Goal: Task Accomplishment & Management: Complete application form

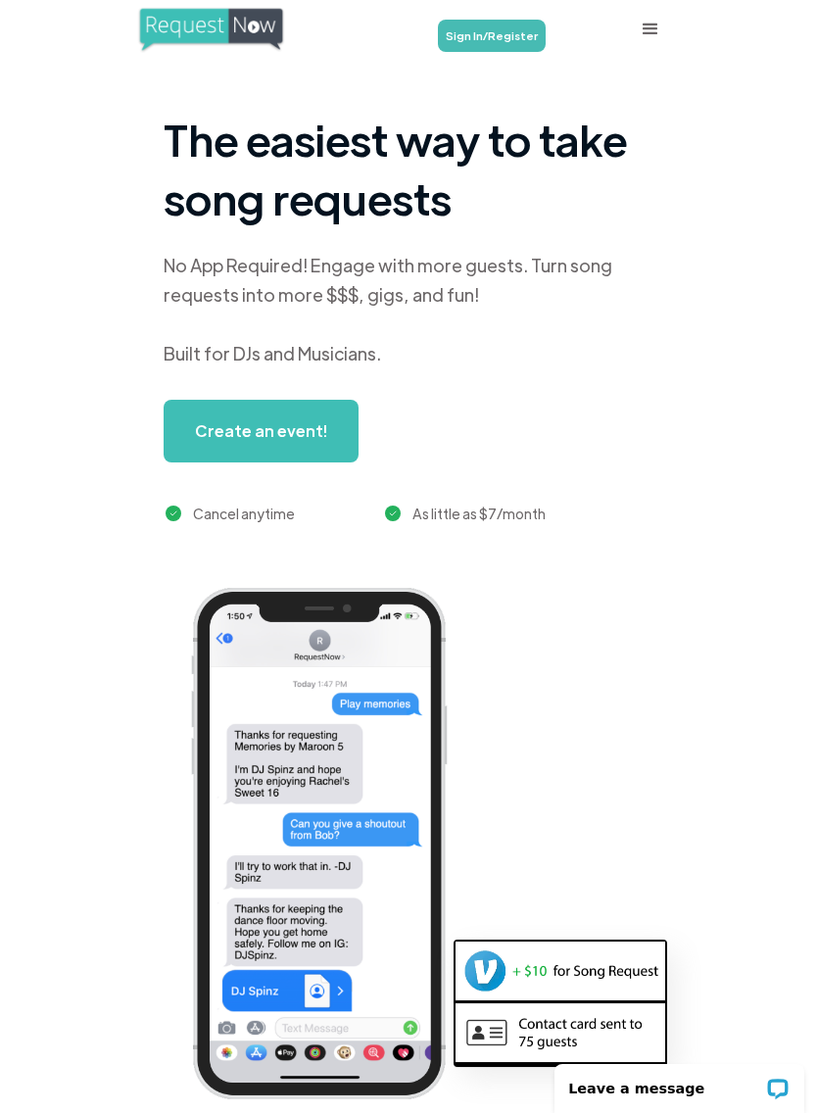
click at [506, 38] on link "Sign In/Register" at bounding box center [492, 36] width 108 height 32
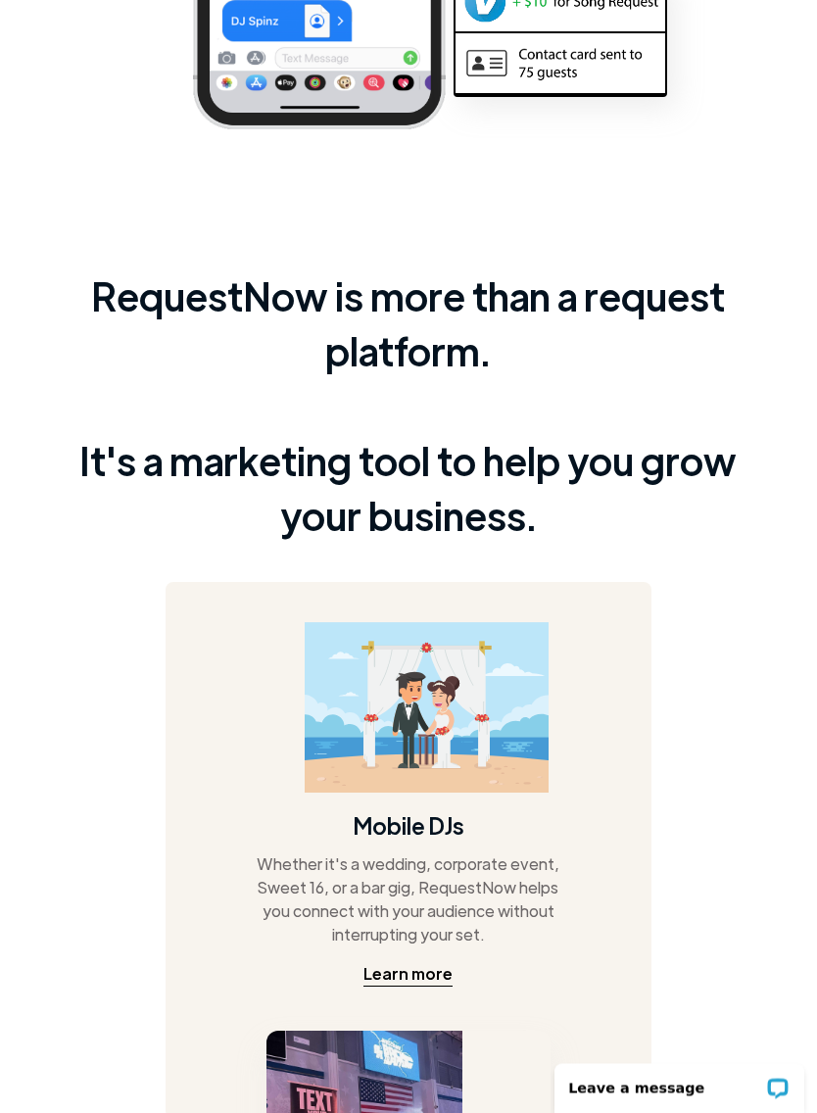
scroll to position [970, 0]
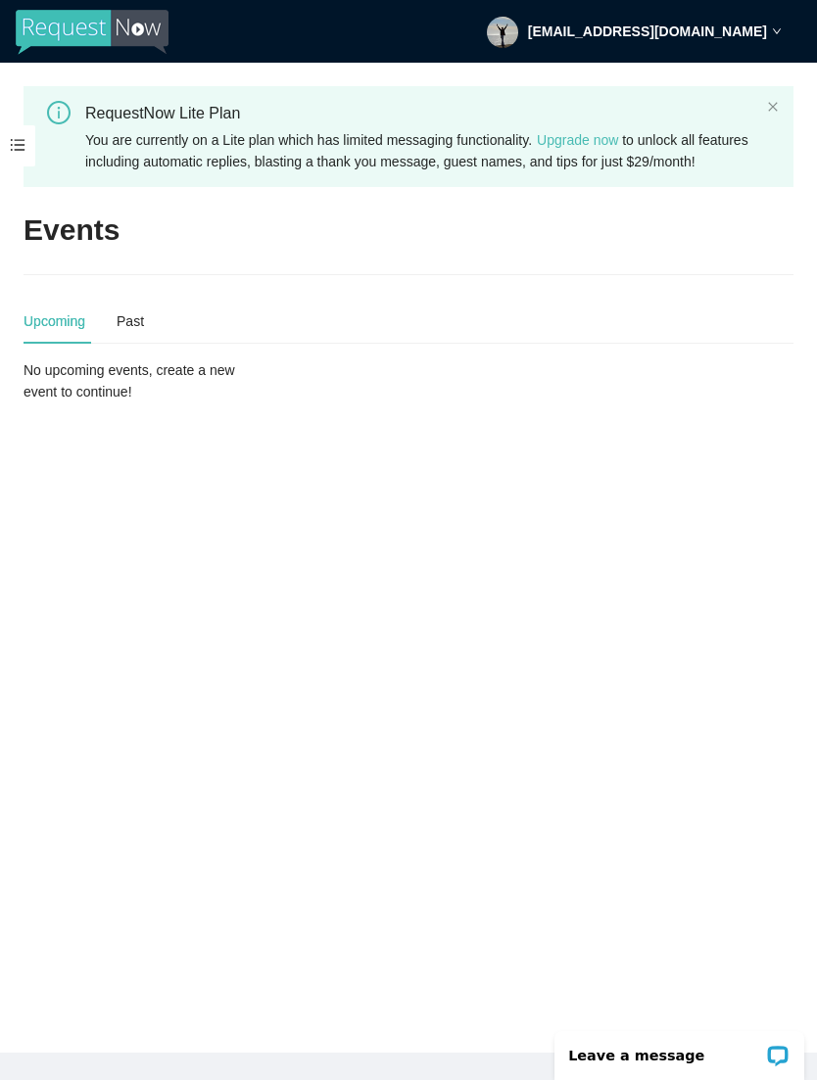
click at [212, 399] on div "No upcoming events, create a new event to continue!" at bounding box center [147, 381] width 246 height 43
click at [98, 399] on div "No upcoming events, create a new event to continue!" at bounding box center [147, 381] width 246 height 43
click at [20, 148] on span at bounding box center [17, 145] width 35 height 41
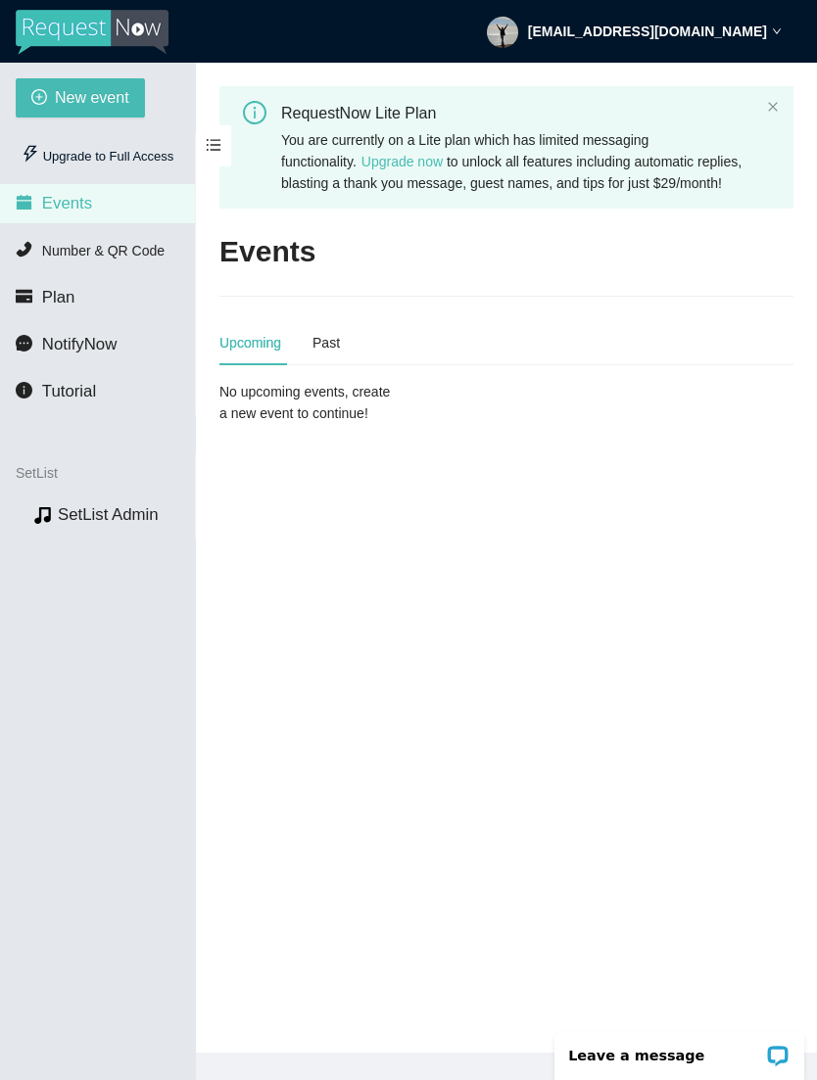
click at [139, 215] on li "Events" at bounding box center [97, 203] width 195 height 39
click at [248, 354] on div "Upcoming" at bounding box center [250, 343] width 62 height 22
click at [494, 424] on div "No upcoming events, create a new event to continue!" at bounding box center [507, 402] width 590 height 43
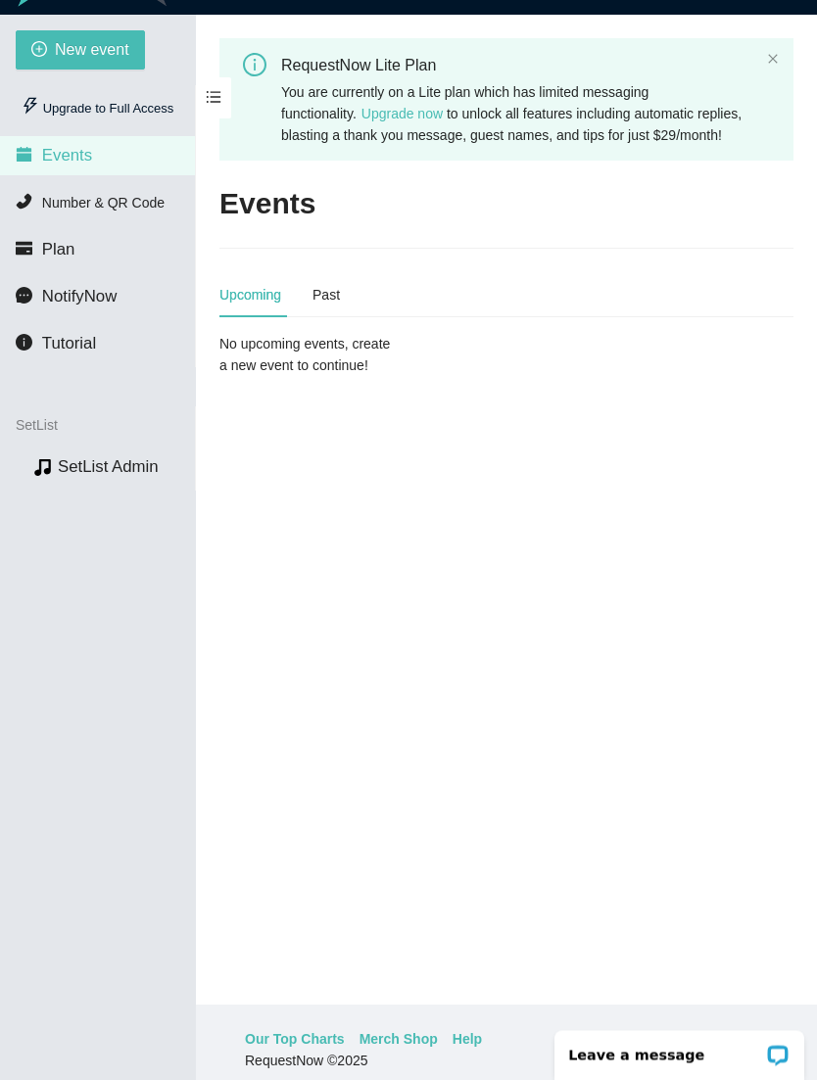
scroll to position [63, 0]
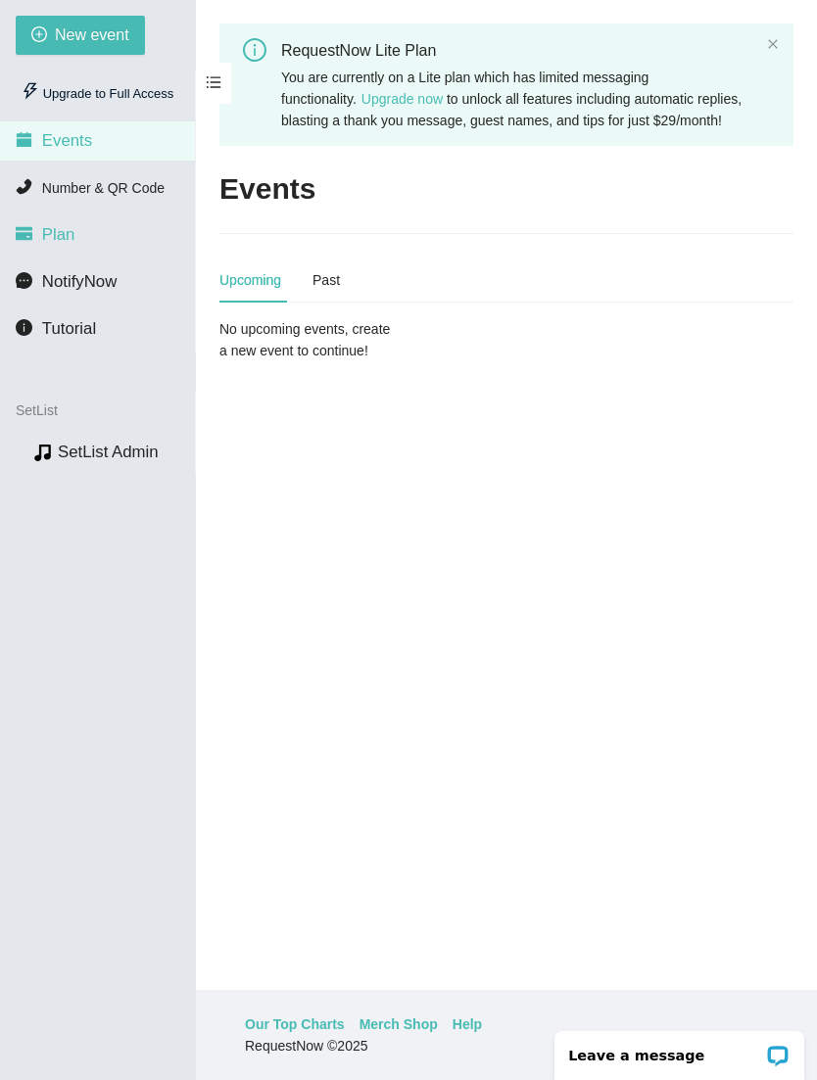
click at [72, 234] on span "Plan" at bounding box center [58, 234] width 33 height 19
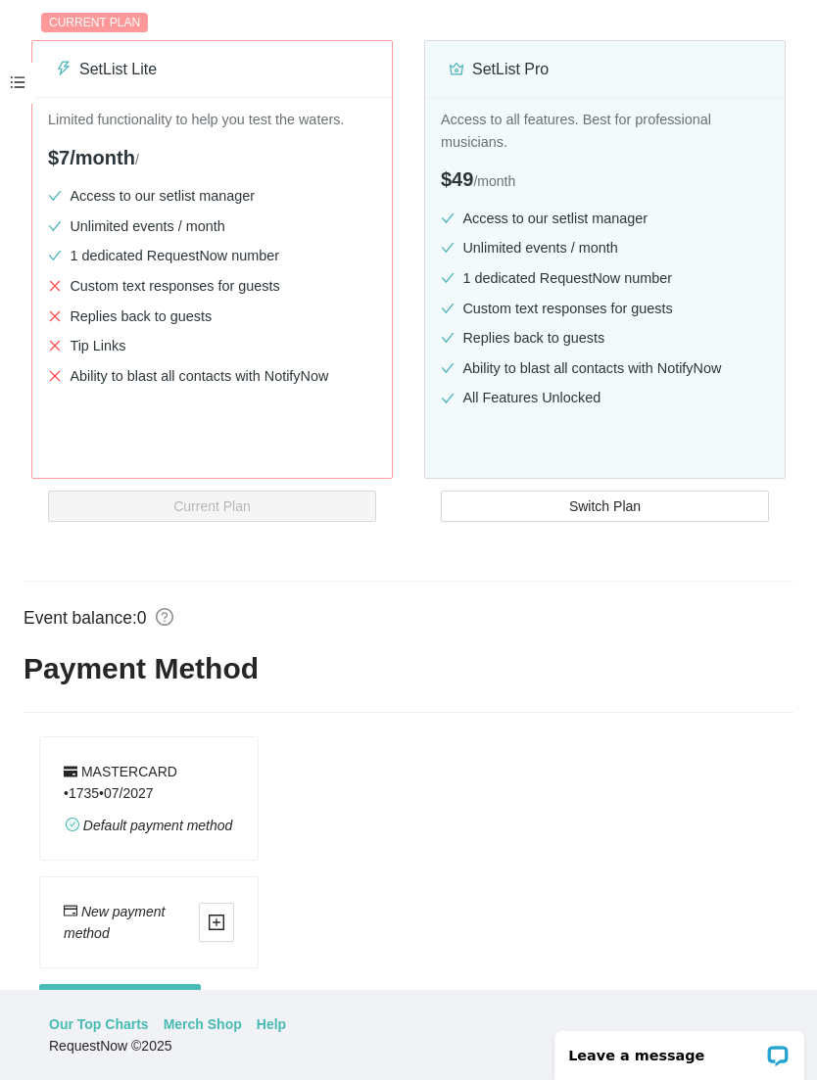
scroll to position [234, 0]
click at [33, 76] on span at bounding box center [17, 83] width 35 height 41
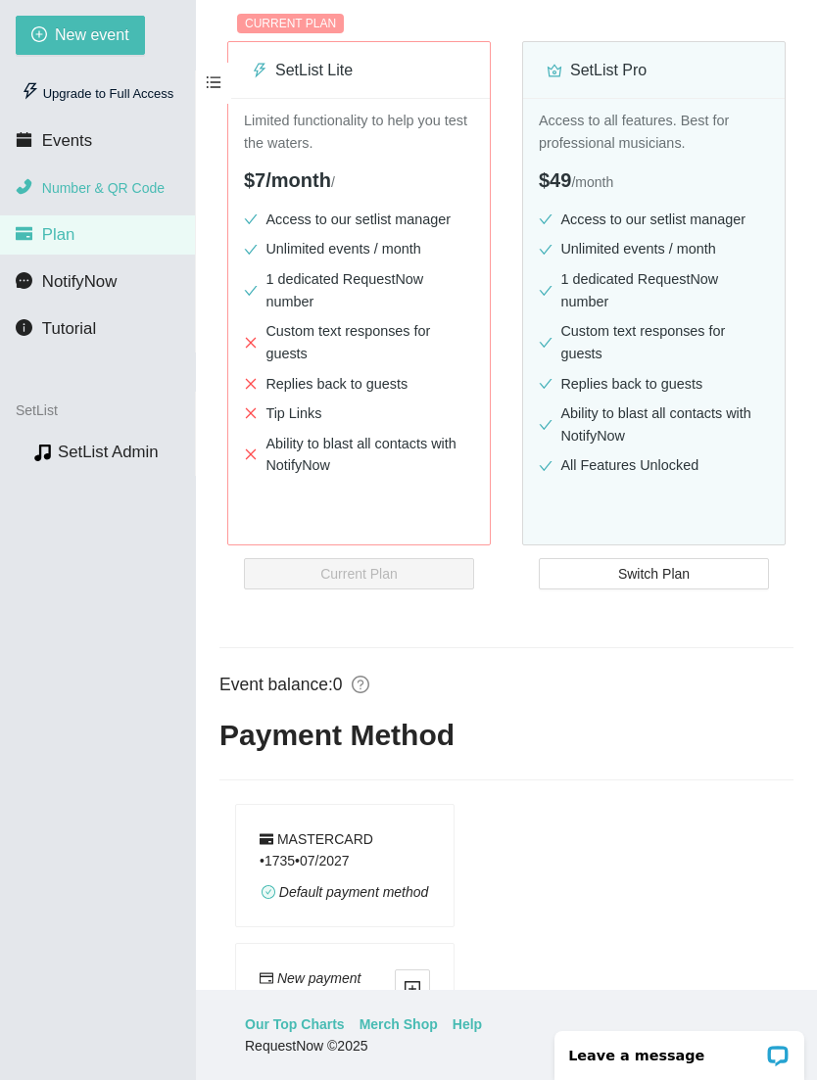
click at [134, 189] on span "Number & QR Code" at bounding box center [103, 188] width 122 height 16
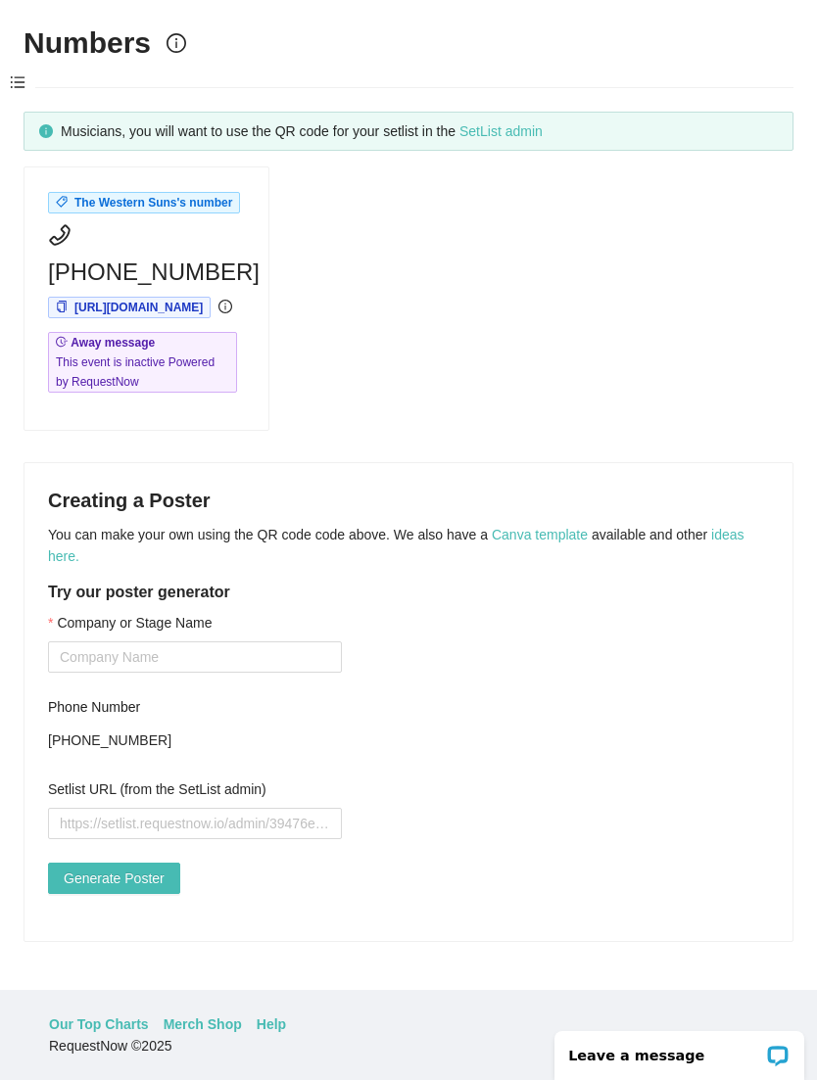
click at [27, 76] on span at bounding box center [17, 83] width 35 height 41
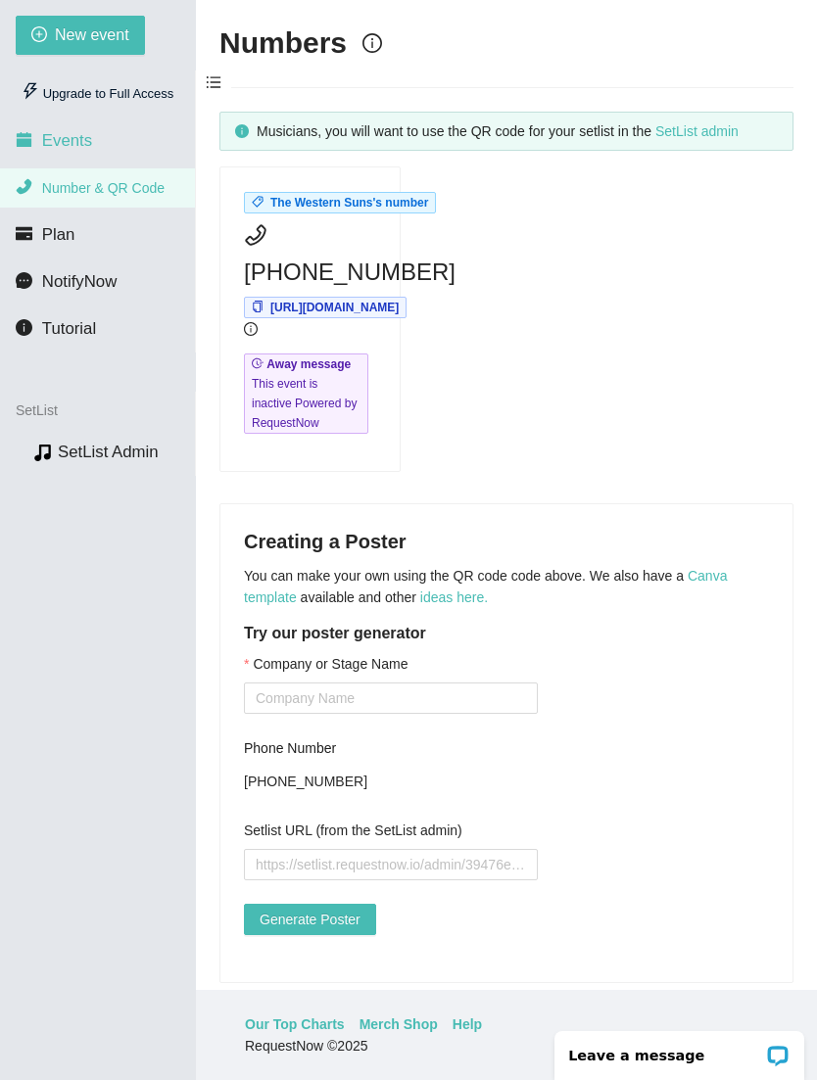
click at [92, 134] on span "Events" at bounding box center [67, 140] width 50 height 19
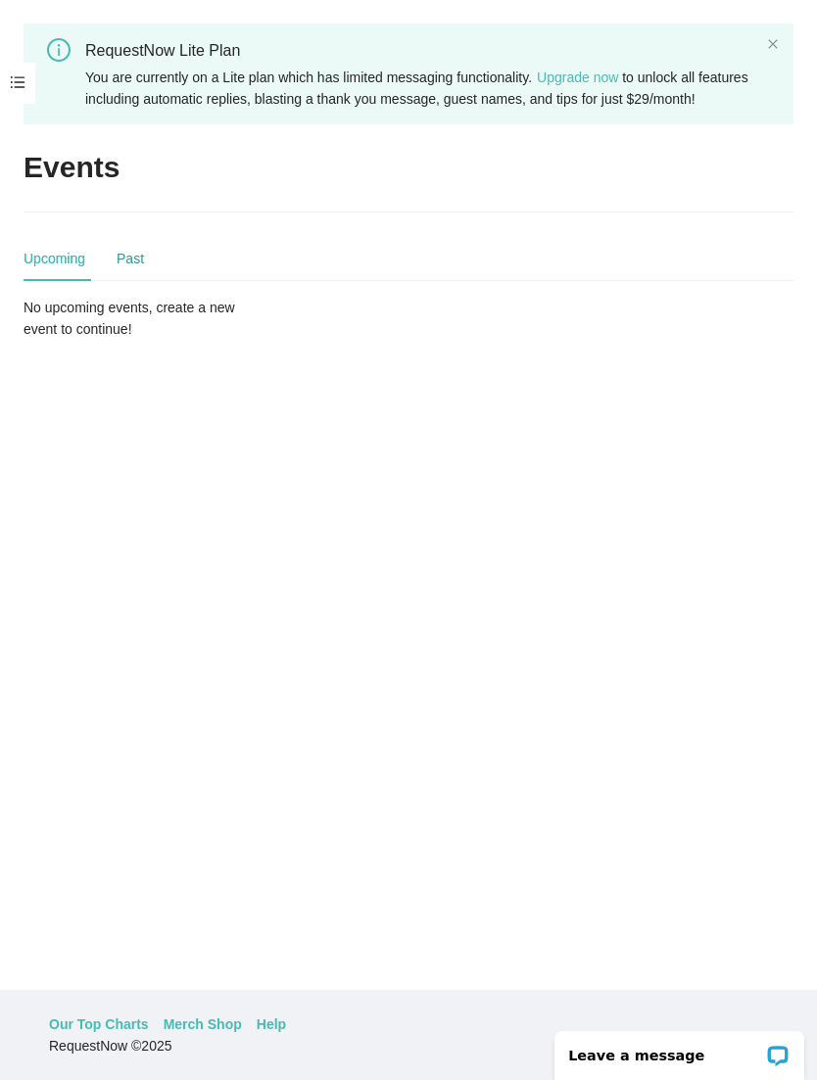
click at [144, 269] on div "Past" at bounding box center [130, 259] width 27 height 22
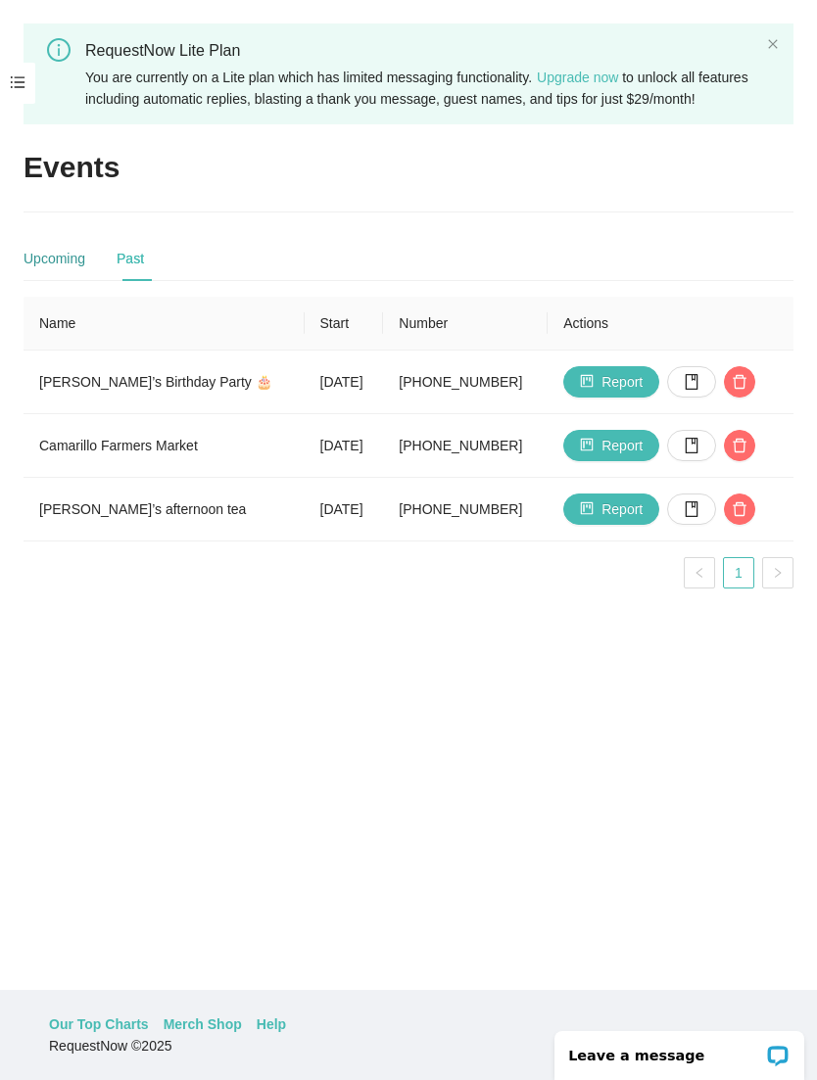
click at [74, 269] on div "Upcoming" at bounding box center [55, 259] width 62 height 22
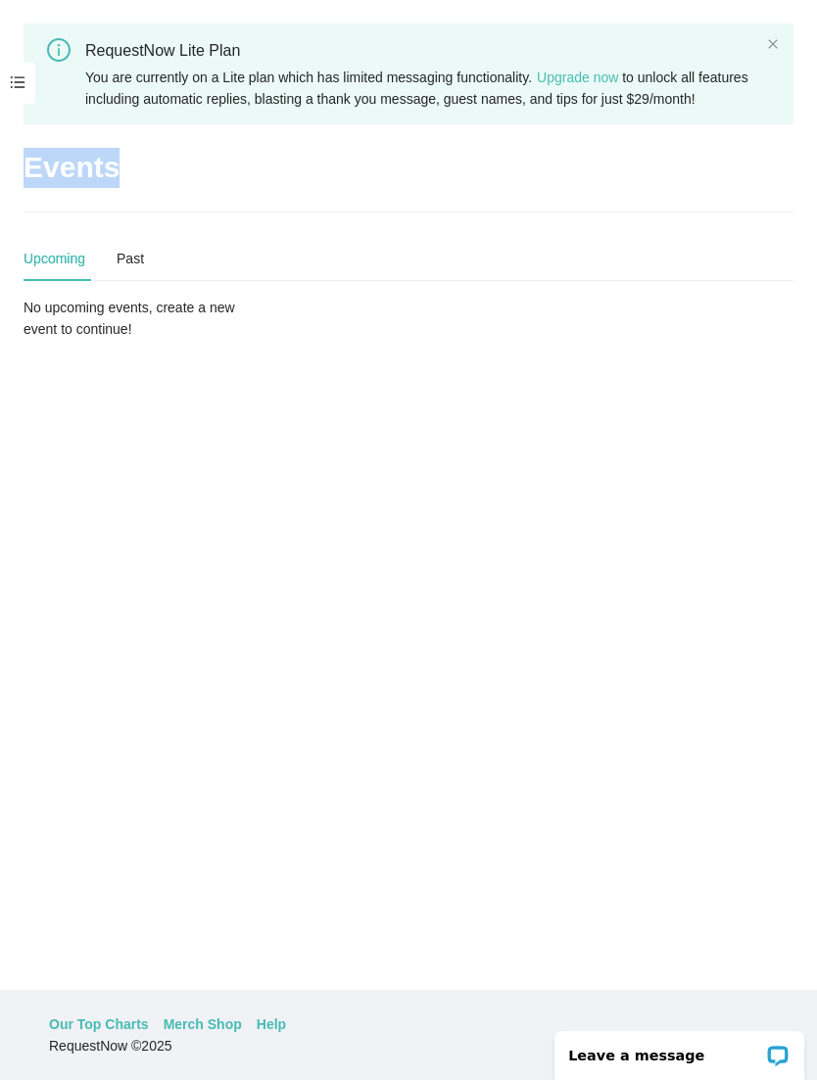
click at [577, 210] on main "RequestNow Lite Plan You are currently on a Lite plan which has limited messagi…" at bounding box center [408, 495] width 817 height 990
click at [400, 216] on main "RequestNow Lite Plan You are currently on a Lite plan which has limited messagi…" at bounding box center [408, 495] width 817 height 990
click at [424, 213] on main "RequestNow Lite Plan You are currently on a Lite plan which has limited messagi…" at bounding box center [408, 495] width 817 height 990
click at [499, 613] on main "RequestNow Lite Plan You are currently on a Lite plan which has limited messagi…" at bounding box center [408, 495] width 817 height 990
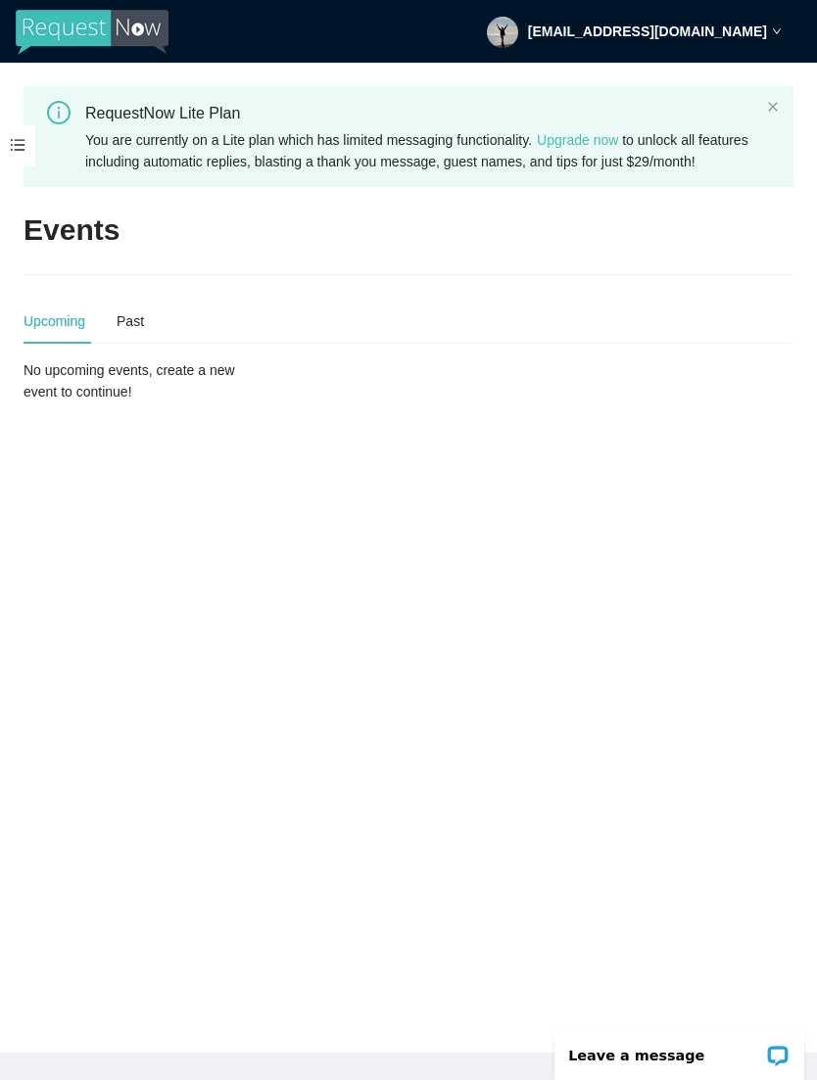
click at [371, 504] on main "RequestNow Lite Plan You are currently on a Lite plan which has limited messagi…" at bounding box center [408, 558] width 817 height 990
click at [337, 488] on main "RequestNow Lite Plan You are currently on a Lite plan which has limited messagi…" at bounding box center [408, 558] width 817 height 990
click at [316, 495] on main "RequestNow Lite Plan You are currently on a Lite plan which has limited messagi…" at bounding box center [408, 558] width 817 height 990
click at [322, 484] on main "RequestNow Lite Plan You are currently on a Lite plan which has limited messagi…" at bounding box center [408, 558] width 817 height 990
click at [60, 332] on div "Upcoming" at bounding box center [55, 322] width 62 height 22
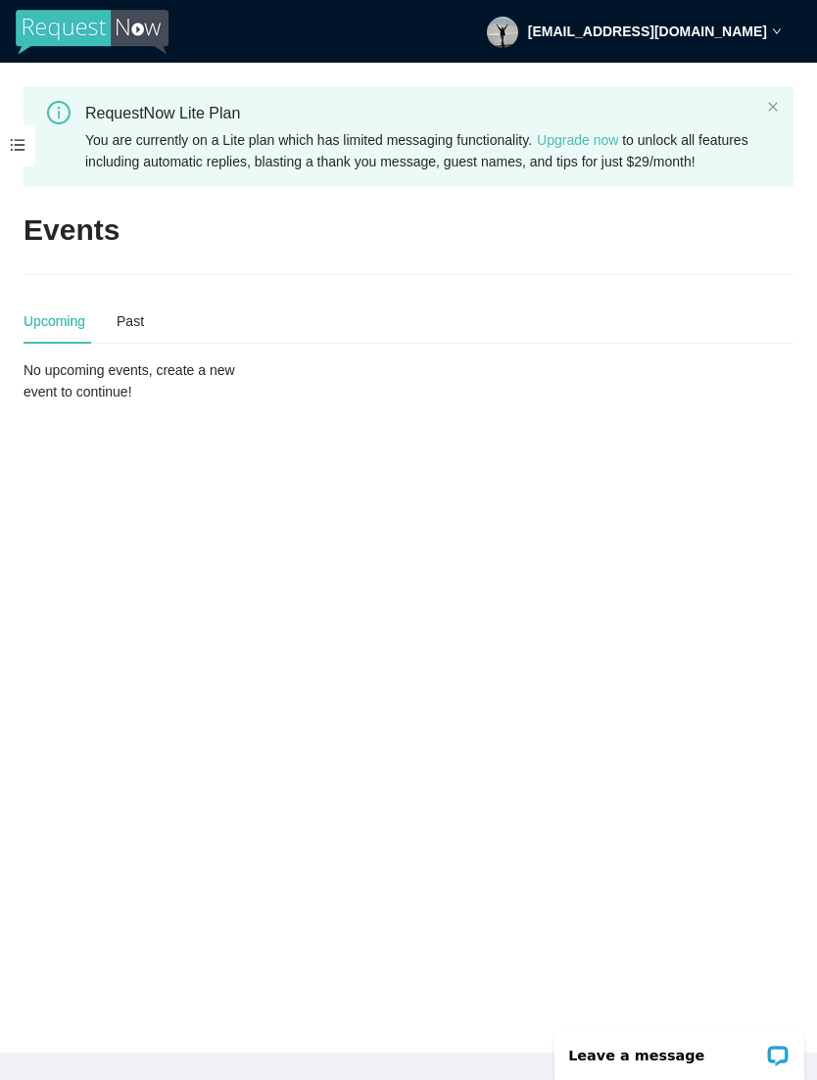
click at [73, 332] on div "Upcoming" at bounding box center [55, 322] width 62 height 22
click at [112, 248] on h2 "Events" at bounding box center [72, 231] width 96 height 40
click at [114, 24] on img at bounding box center [92, 32] width 153 height 45
click at [85, 36] on img at bounding box center [92, 32] width 153 height 45
click at [154, 31] on img at bounding box center [92, 32] width 153 height 45
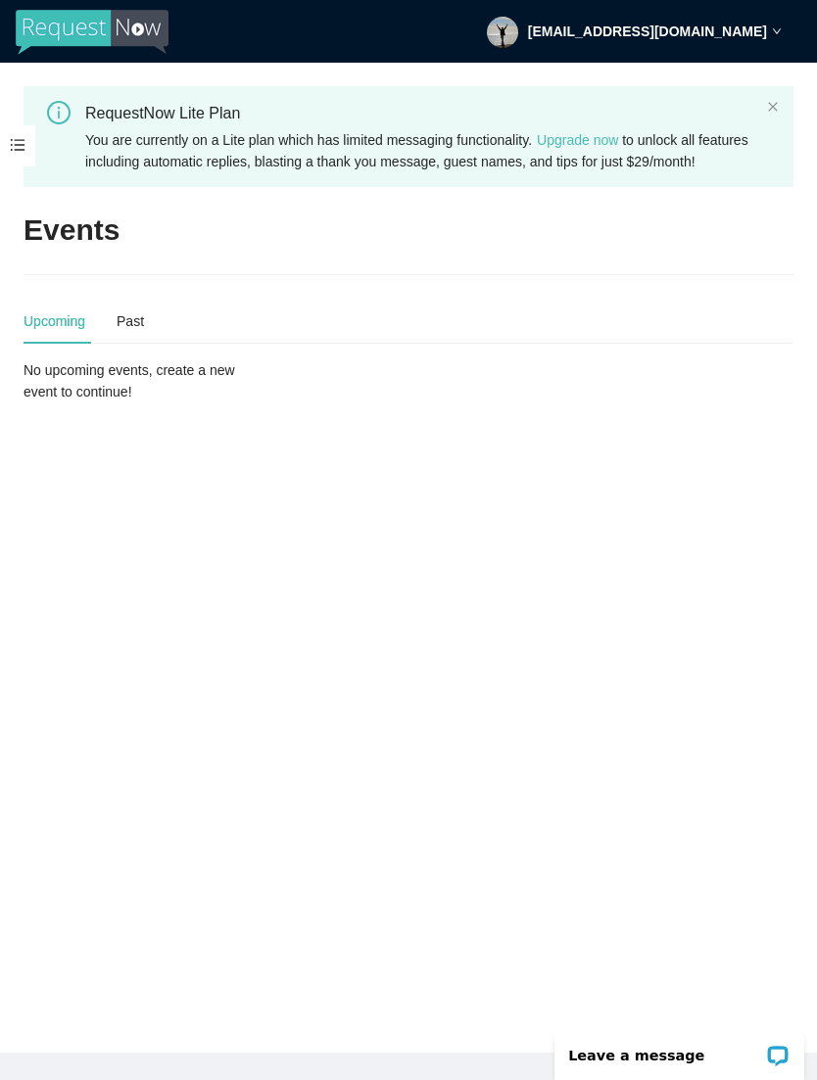
click at [30, 143] on span at bounding box center [17, 145] width 35 height 41
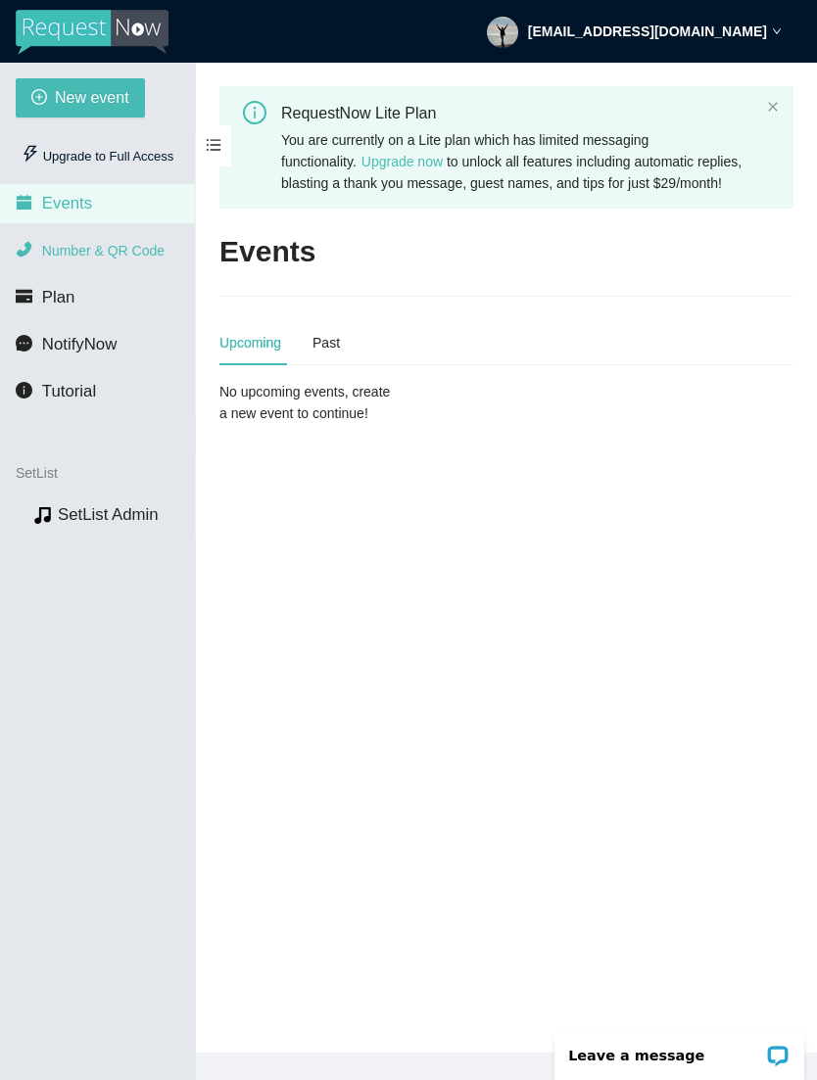
click at [151, 243] on span "Number & QR Code" at bounding box center [103, 251] width 122 height 16
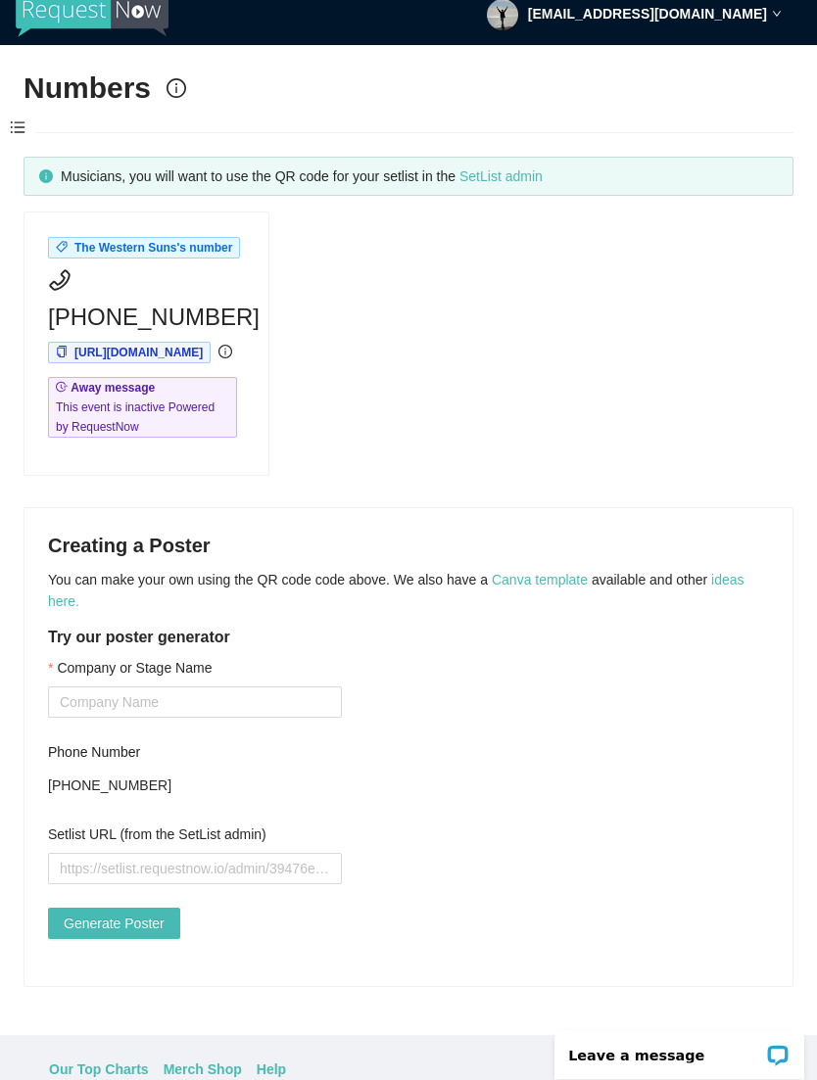
scroll to position [63, 0]
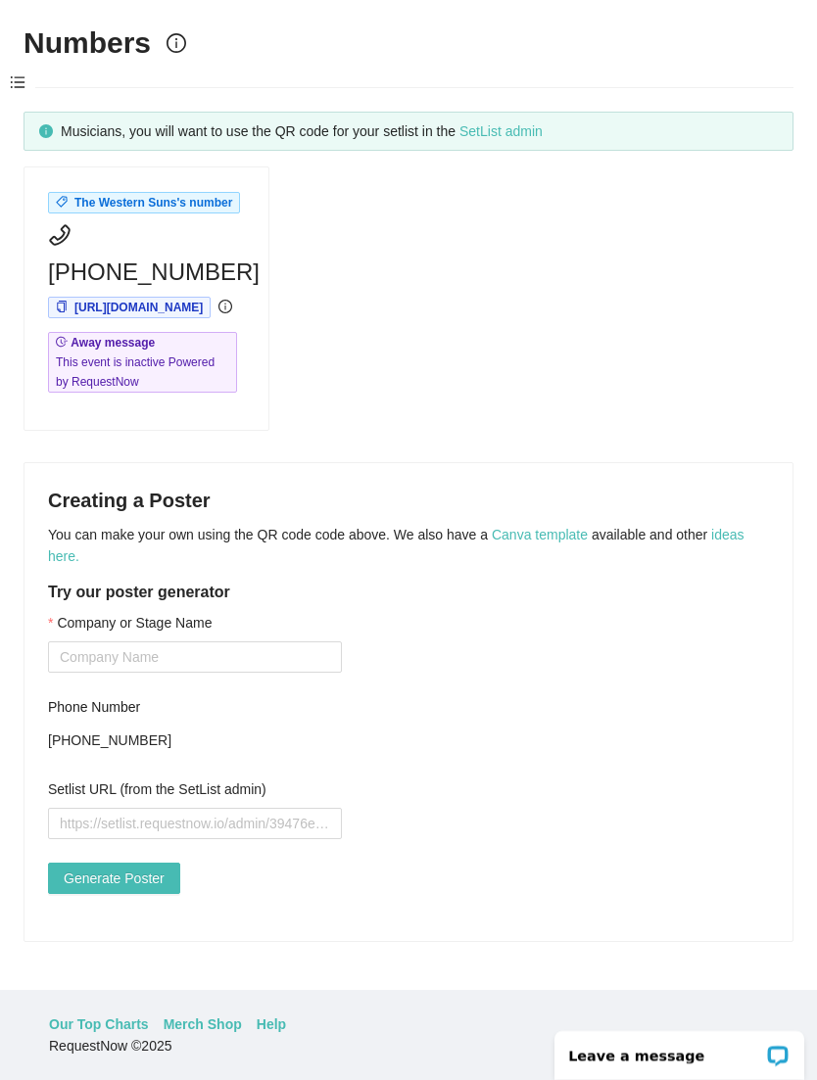
click at [27, 76] on span at bounding box center [17, 83] width 35 height 41
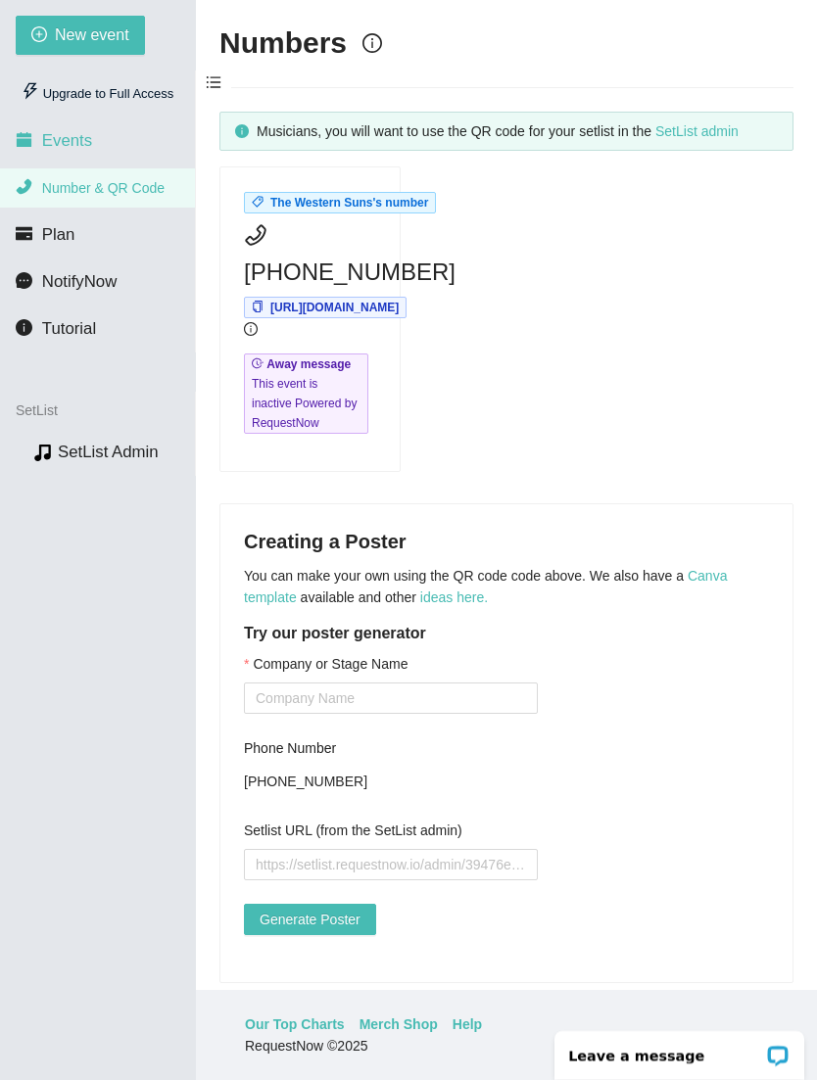
click at [83, 139] on span "Events" at bounding box center [67, 140] width 50 height 19
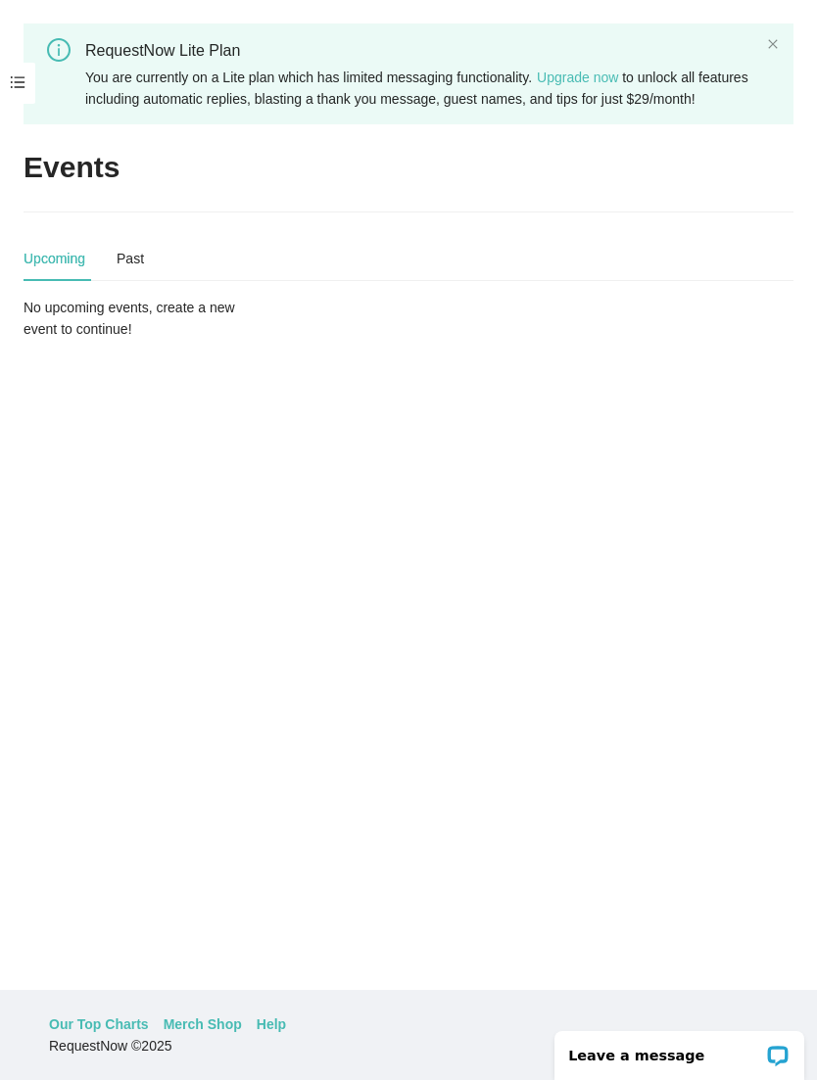
click at [24, 83] on span at bounding box center [17, 83] width 35 height 41
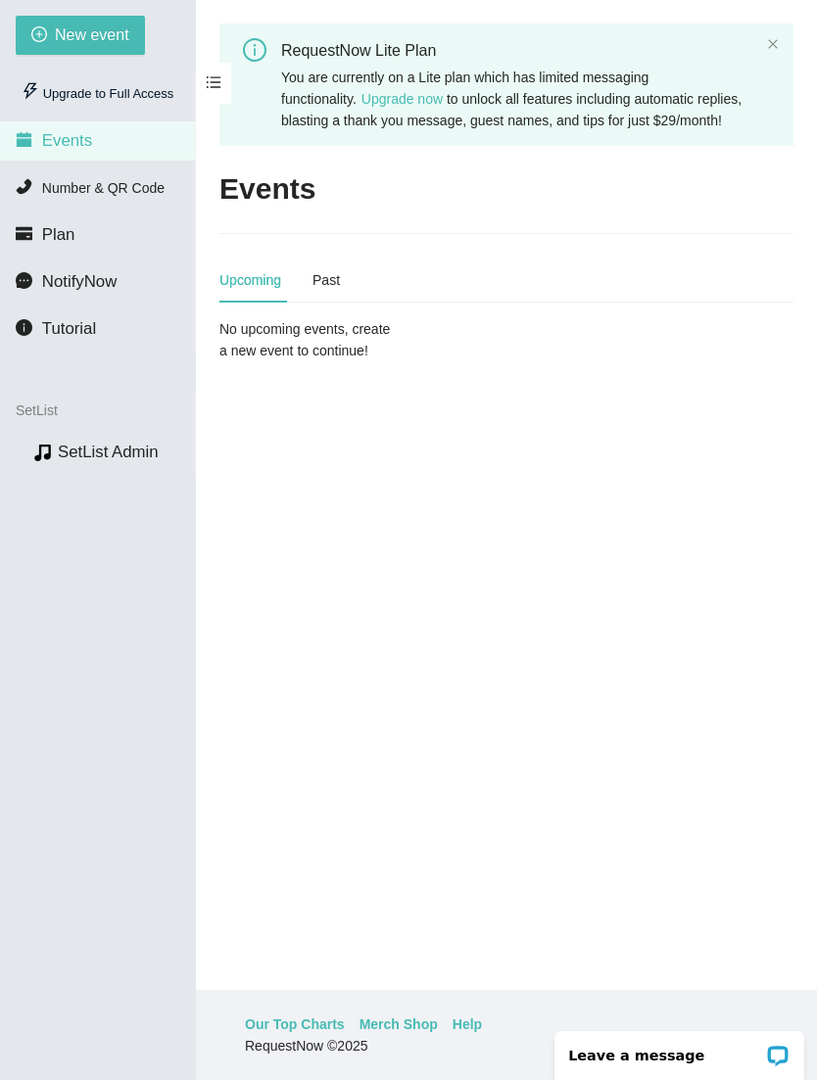
click at [100, 36] on span "New event" at bounding box center [92, 35] width 74 height 24
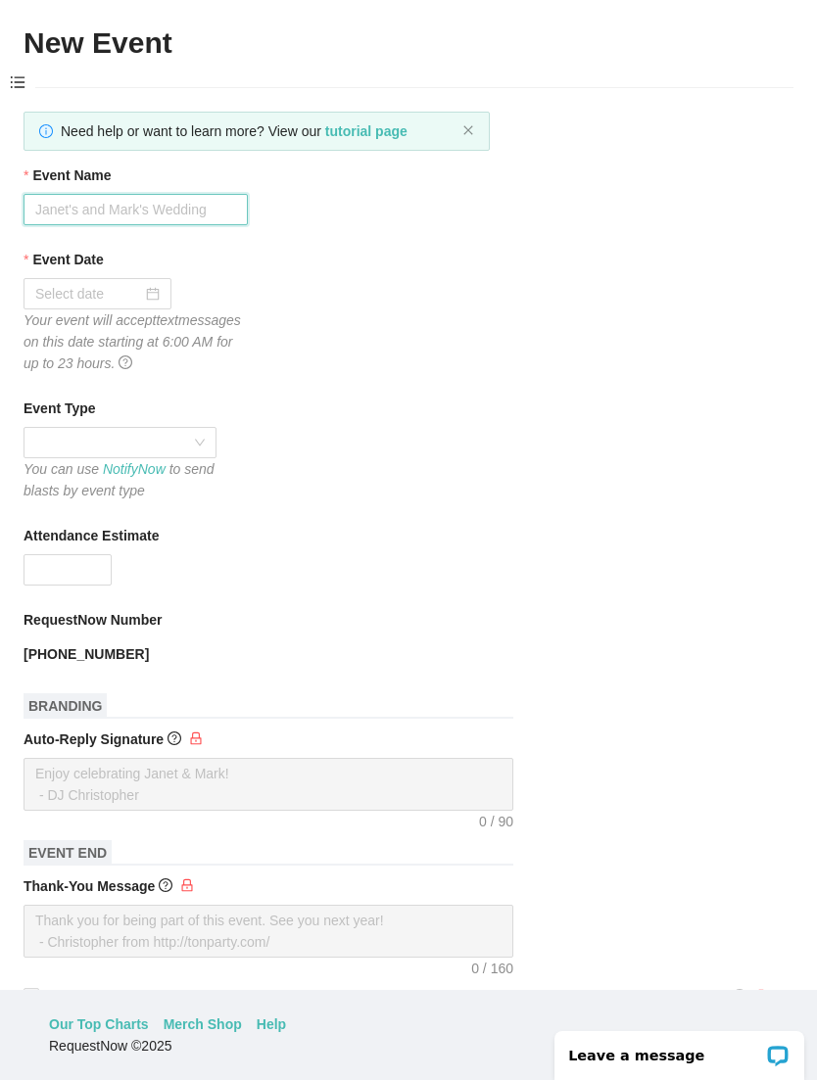
click at [154, 202] on input "Event Name" at bounding box center [136, 209] width 224 height 31
type input "Camarillo FARMERS MARKET"
click at [127, 292] on input "Event Date" at bounding box center [88, 294] width 107 height 22
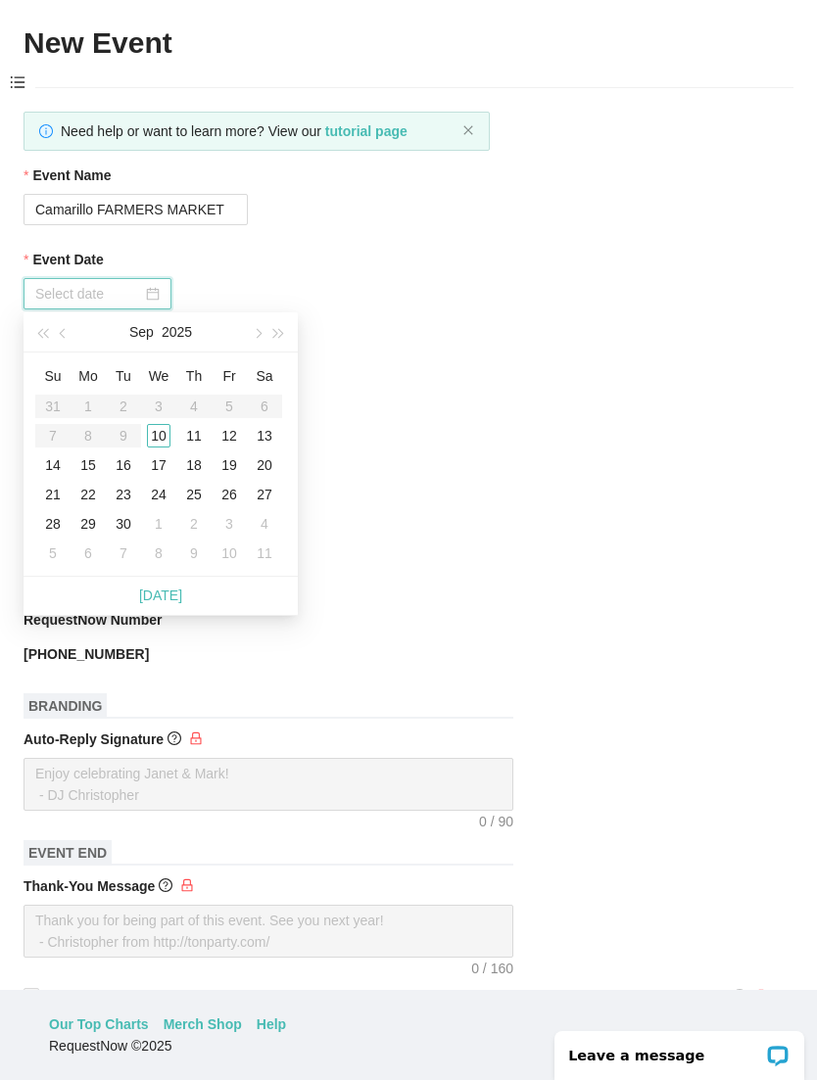
type input "09/13/2025"
click at [275, 435] on div "13" at bounding box center [265, 436] width 24 height 24
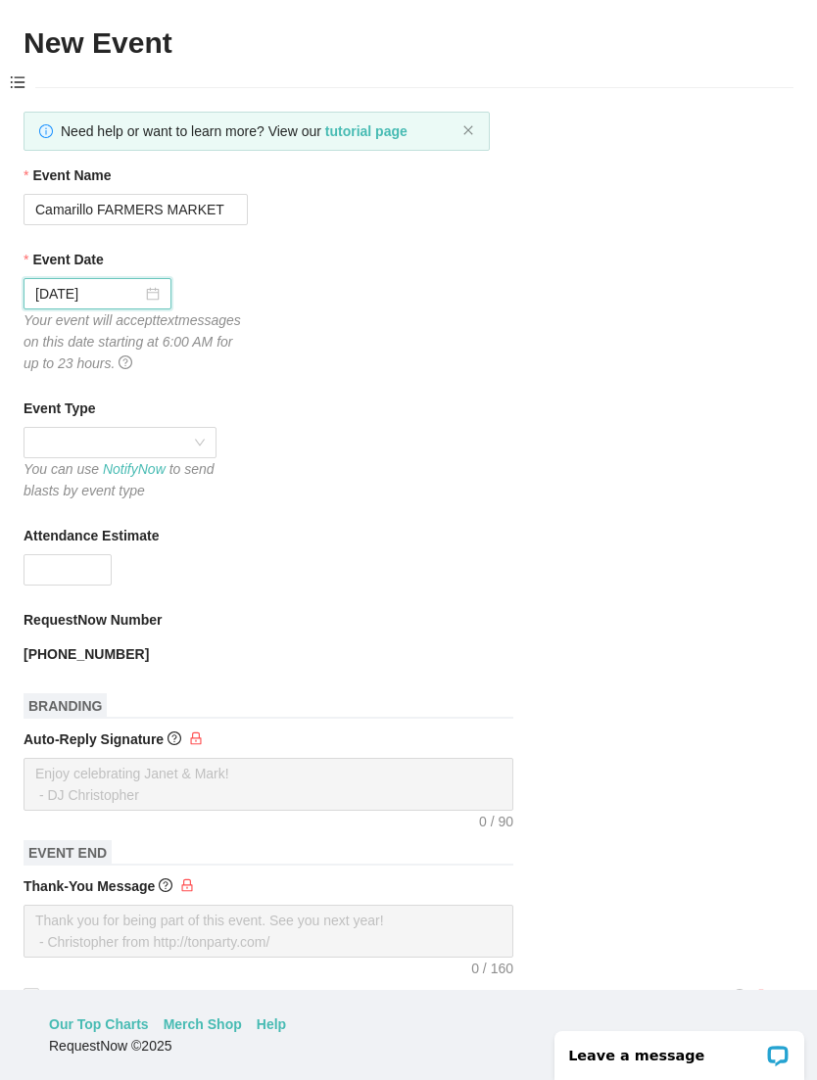
click at [203, 444] on span at bounding box center [119, 442] width 169 height 29
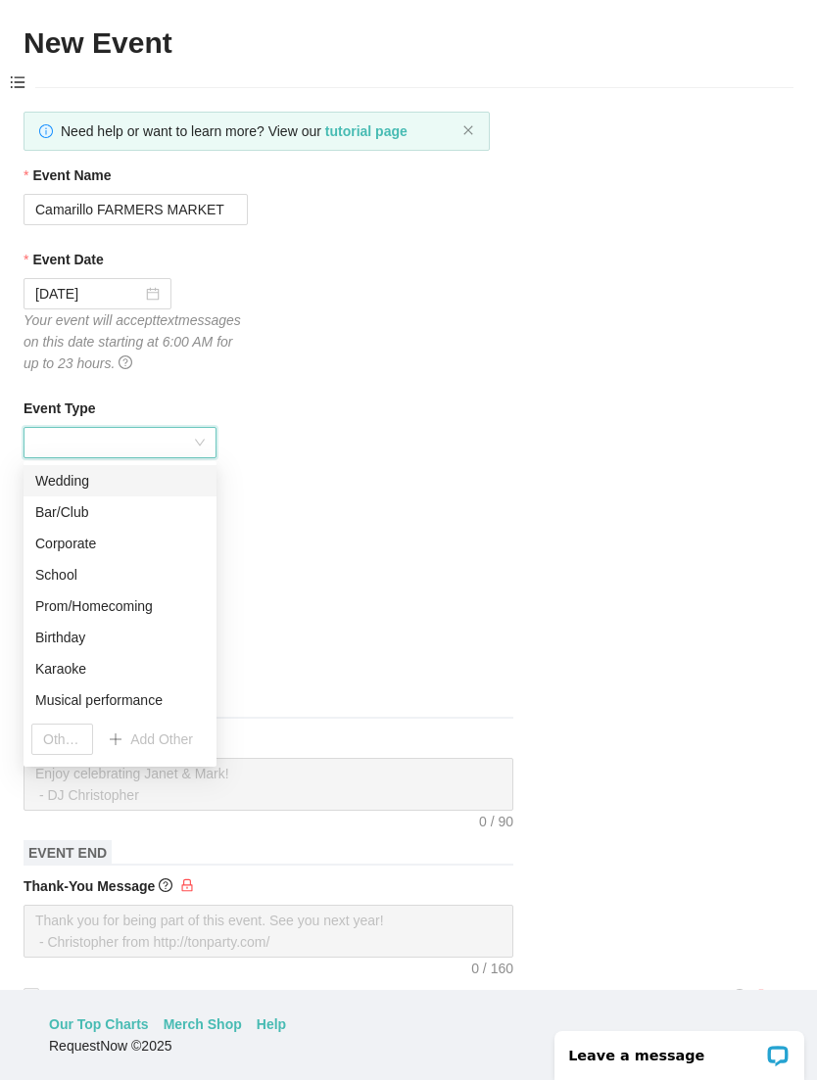
click at [134, 697] on div "Musical performance" at bounding box center [119, 701] width 169 height 22
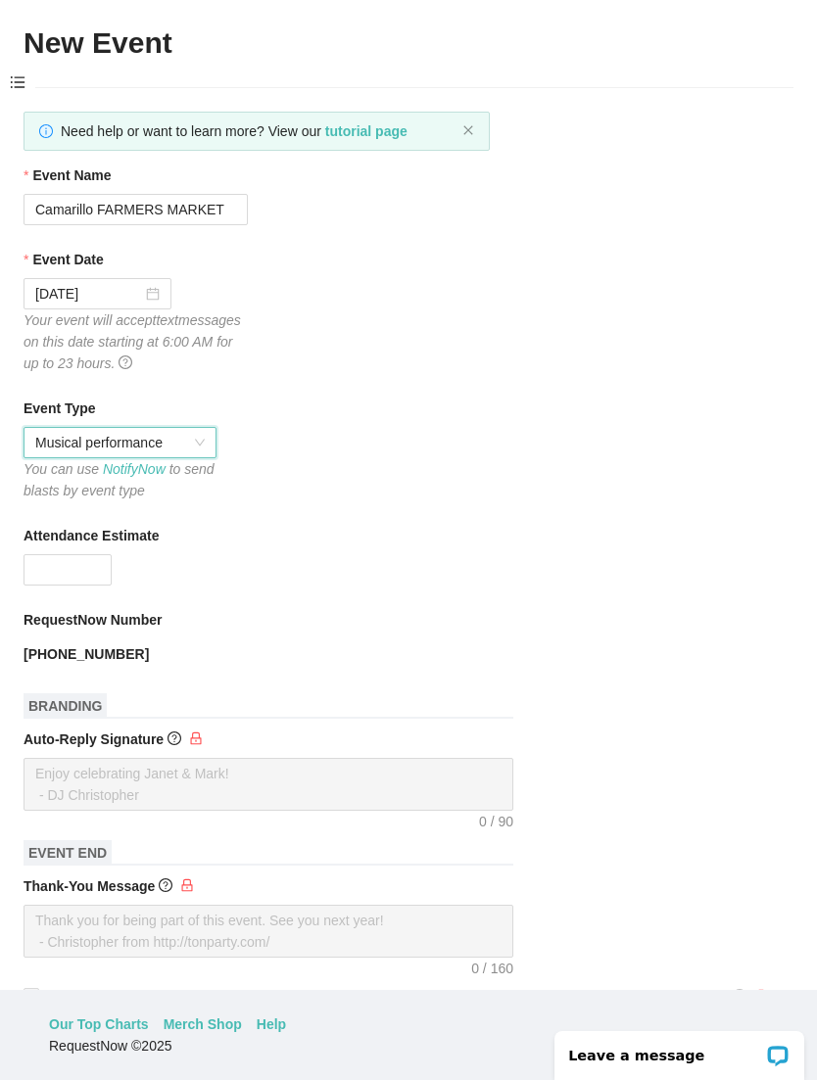
click at [73, 570] on input "Attendance Estimate" at bounding box center [67, 569] width 86 height 29
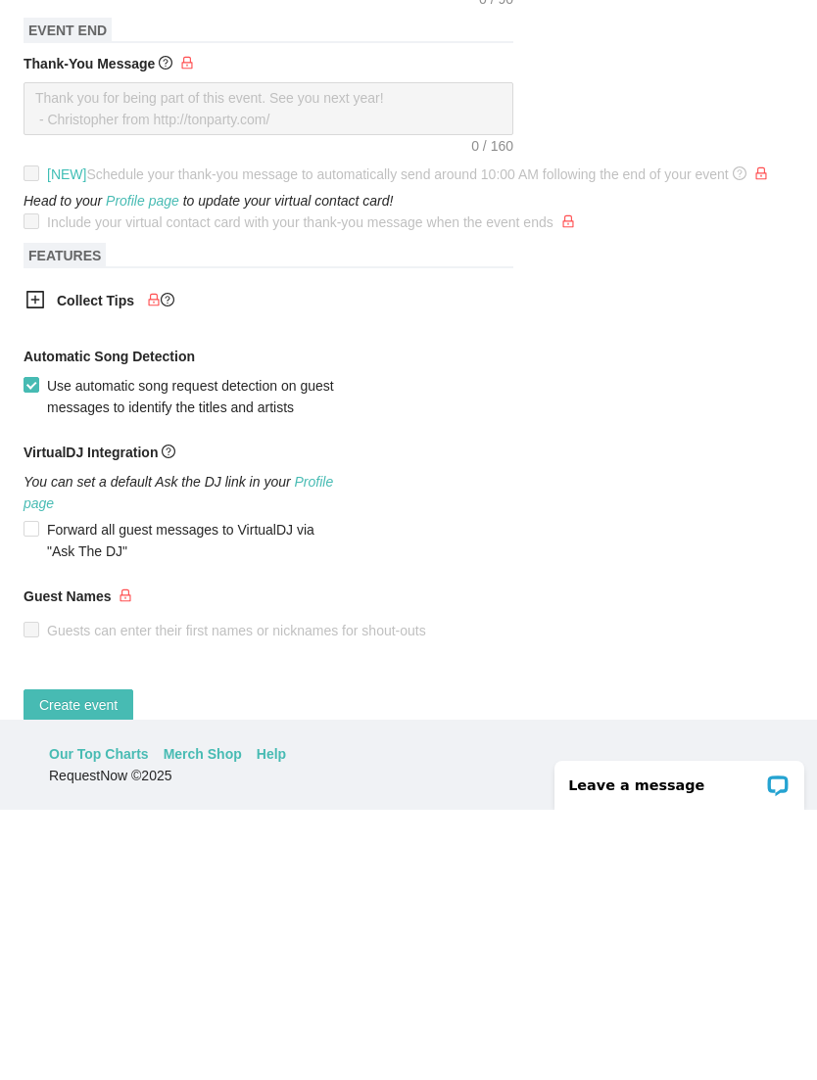
scroll to position [125, 0]
type input "50"
click at [29, 792] on input "Forward all guest messages to VirtualDJ via "Ask The DJ"" at bounding box center [31, 799] width 14 height 14
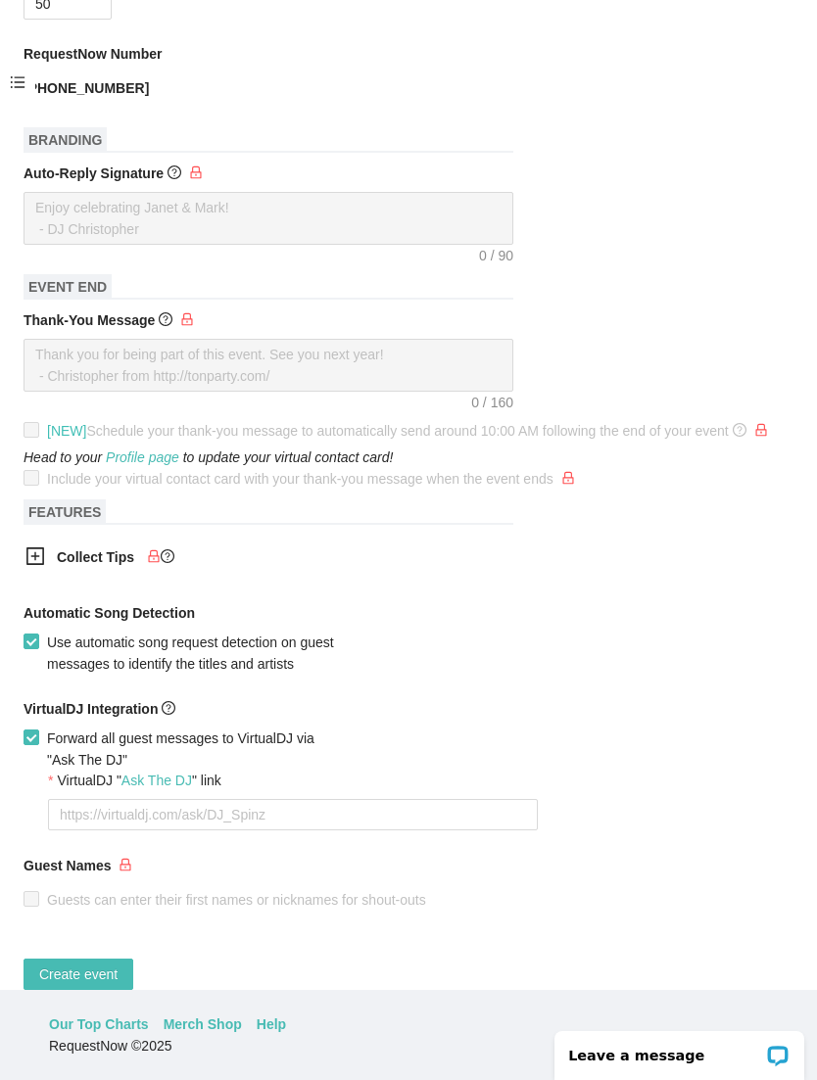
scroll to position [565, 0]
click at [26, 772] on label "Forward all guest messages to VirtualDJ via "Ask The DJ"" at bounding box center [184, 750] width 321 height 43
click at [26, 744] on input "Forward all guest messages to VirtualDJ via "Ask The DJ"" at bounding box center [31, 738] width 14 height 14
checkbox input "false"
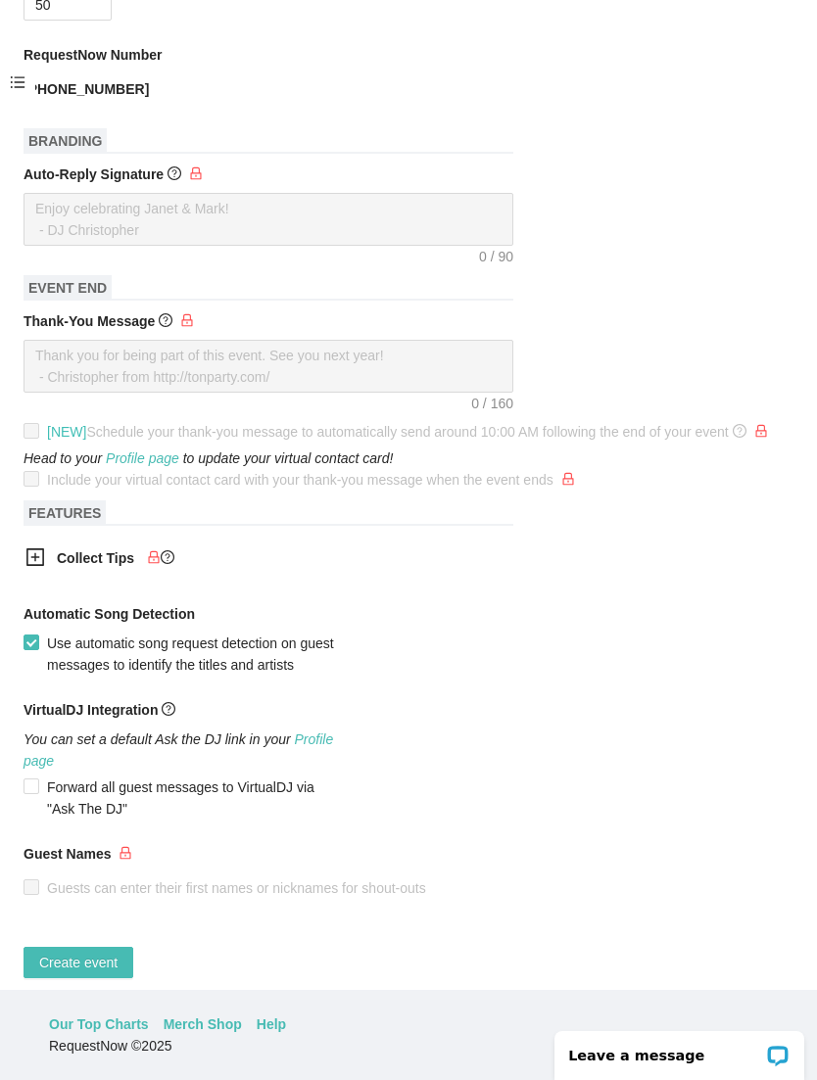
scroll to position [552, 0]
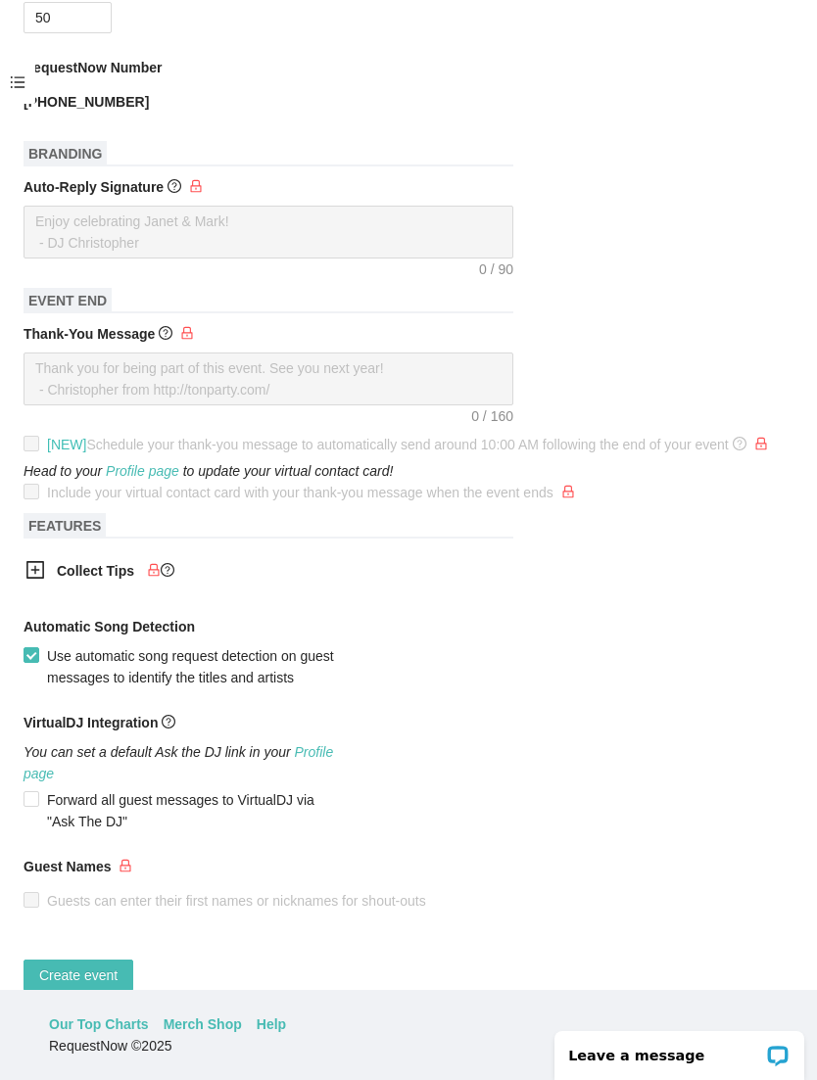
click at [99, 986] on span "Create event" at bounding box center [78, 976] width 78 height 22
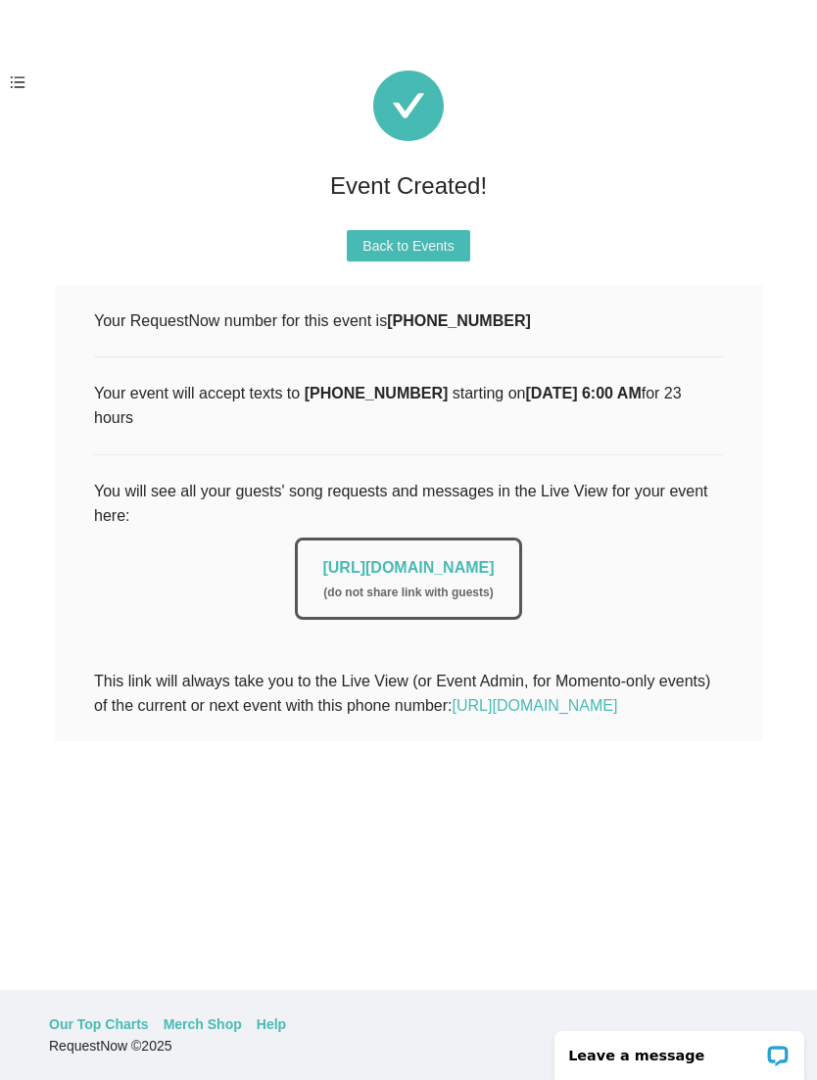
click at [454, 562] on link "https://app.requestnow.io/live/eqlazzr" at bounding box center [407, 567] width 171 height 17
click at [453, 697] on link "https://app.requestnow.io/zekwyle/next" at bounding box center [536, 705] width 166 height 17
